Goal: Information Seeking & Learning: Learn about a topic

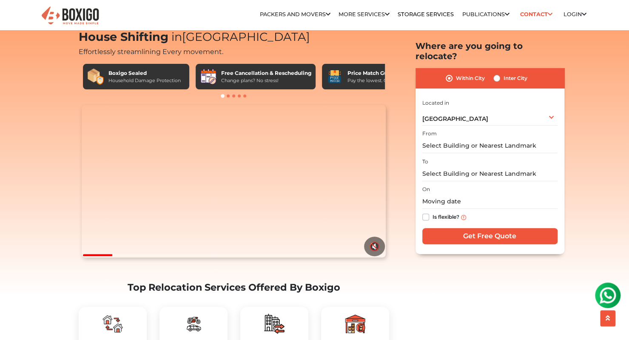
scroll to position [149, 0]
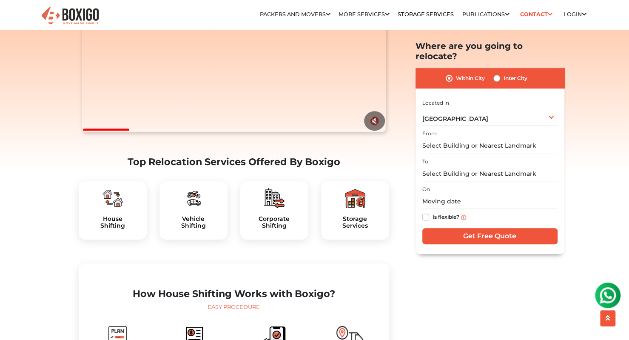
click at [354, 230] on h5 "Storage Services" at bounding box center [355, 222] width 54 height 14
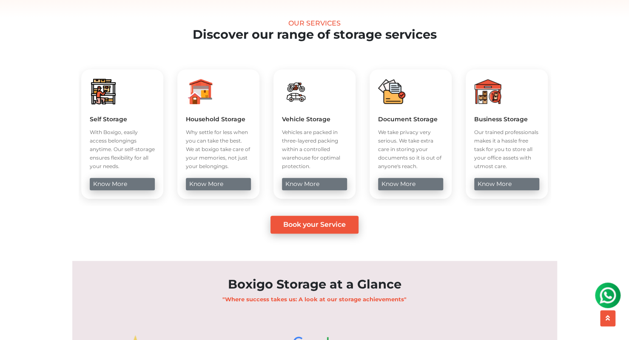
scroll to position [301, 0]
click at [112, 190] on link "know more" at bounding box center [122, 183] width 65 height 12
